Goal: Complete application form

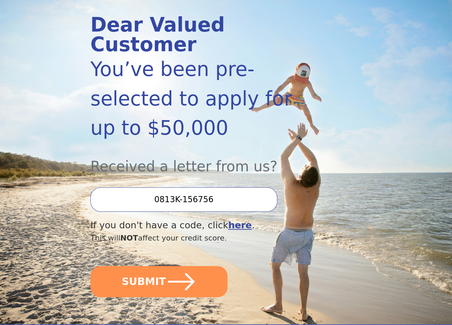
scroll to position [102, 0]
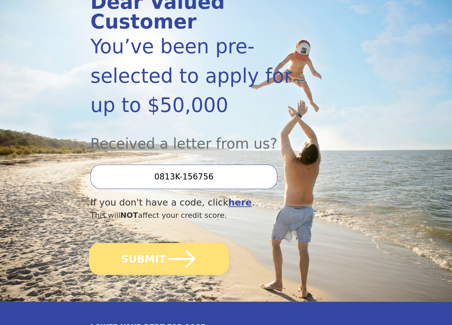
click at [166, 243] on icon "submit" at bounding box center [181, 258] width 31 height 31
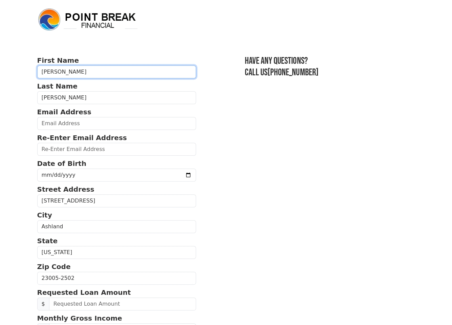
click at [60, 71] on input "James" at bounding box center [116, 71] width 159 height 13
click at [349, 175] on section "First Name James Last Name Crump Email Address Re-Enter Email Address Date of B…" at bounding box center [226, 276] width 378 height 442
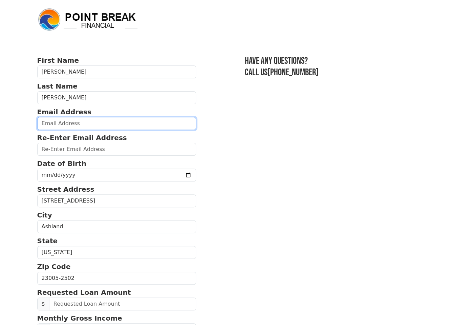
click at [72, 122] on input "email" at bounding box center [116, 123] width 159 height 13
type input "cribkeeper71@gmail.com"
type input "(804) 979-5148"
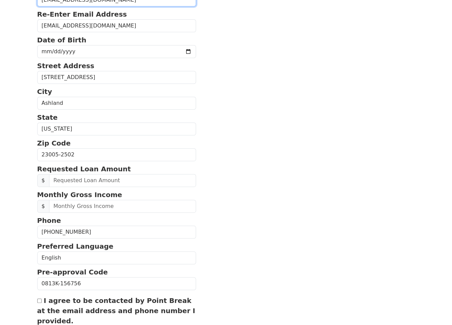
scroll to position [122, 0]
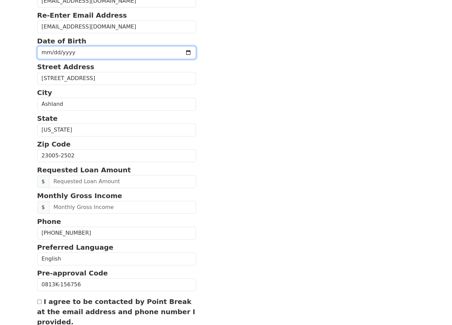
click at [83, 50] on input "date" at bounding box center [116, 52] width 159 height 13
type input "1971-09-21"
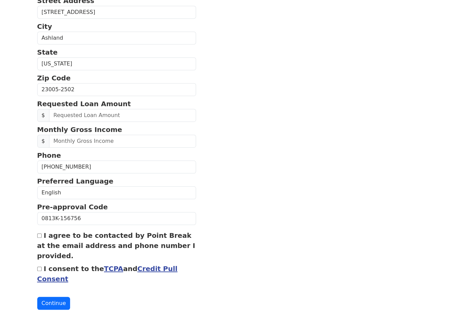
scroll to position [190, 0]
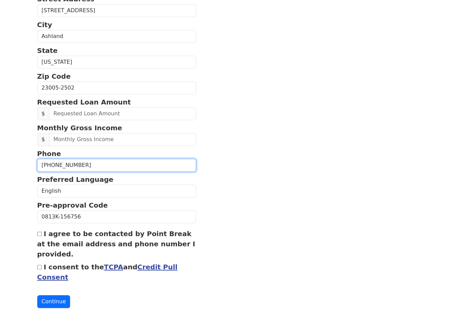
click at [79, 162] on input "(804) 979-5148" at bounding box center [116, 165] width 159 height 13
type input "(804) 979-8113"
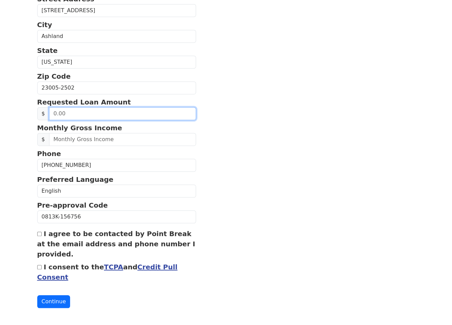
click at [110, 113] on input "text" at bounding box center [122, 113] width 147 height 13
click at [123, 110] on input "text" at bounding box center [122, 113] width 147 height 13
type input "20,000.00"
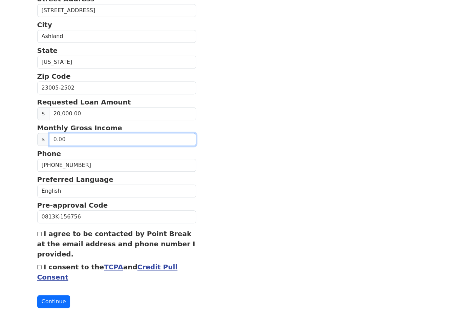
click at [108, 134] on input "text" at bounding box center [122, 139] width 147 height 13
click at [67, 137] on input "text" at bounding box center [122, 139] width 147 height 13
click at [77, 138] on input "text" at bounding box center [122, 139] width 147 height 13
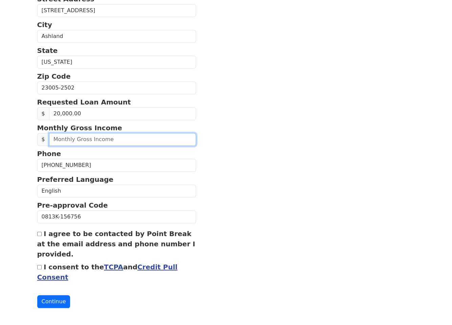
click at [77, 138] on input "text" at bounding box center [122, 139] width 147 height 13
click at [62, 140] on input "text" at bounding box center [122, 139] width 147 height 13
type input "5,800.00"
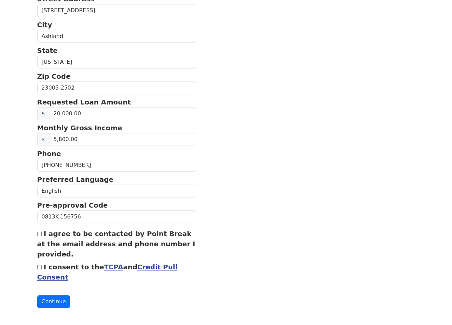
click at [40, 231] on input "I agree to be contacted by Point Break at the email address and phone number I …" at bounding box center [39, 233] width 4 height 4
checkbox input "true"
click at [39, 265] on input "I consent to the TCPA and Credit Pull Consent" at bounding box center [39, 267] width 4 height 4
checkbox input "true"
click at [50, 298] on button "Continue" at bounding box center [53, 301] width 33 height 13
